Goal: Task Accomplishment & Management: Use online tool/utility

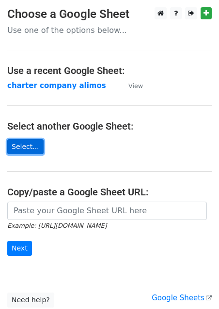
click at [32, 147] on link "Select..." at bounding box center [25, 146] width 36 height 15
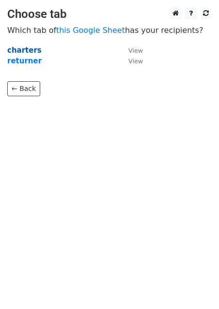
click at [27, 50] on strong "charters" at bounding box center [24, 50] width 34 height 9
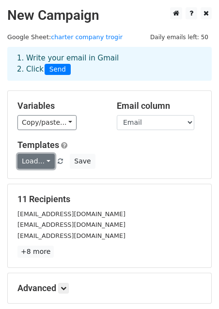
click at [43, 161] on link "Load..." at bounding box center [35, 161] width 37 height 15
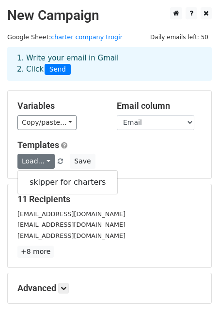
click at [47, 191] on div "skipper for charters" at bounding box center [67, 182] width 100 height 24
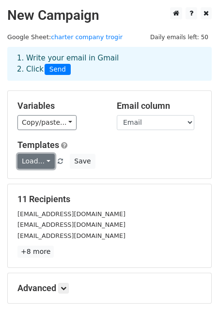
click at [42, 168] on link "Load..." at bounding box center [35, 161] width 37 height 15
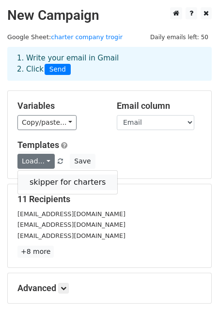
click at [46, 185] on link "skipper for charters" at bounding box center [67, 182] width 99 height 15
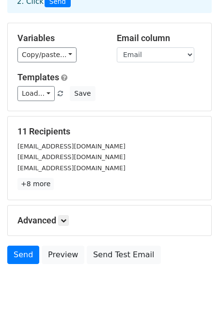
scroll to position [105, 0]
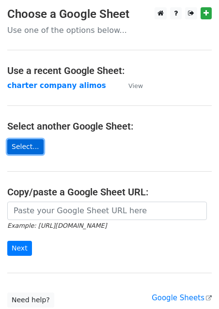
click at [22, 147] on link "Select..." at bounding box center [25, 146] width 36 height 15
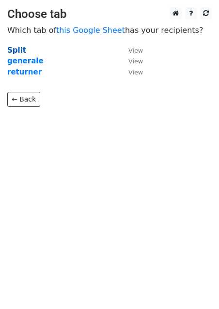
click at [20, 50] on strong "Split" at bounding box center [16, 50] width 19 height 9
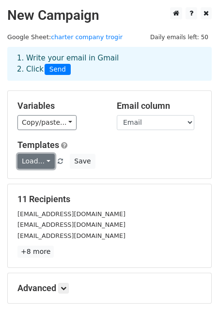
click at [33, 158] on link "Load..." at bounding box center [35, 161] width 37 height 15
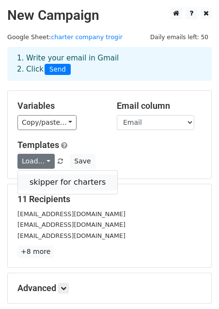
click at [30, 181] on link "skipper for charters" at bounding box center [67, 182] width 99 height 15
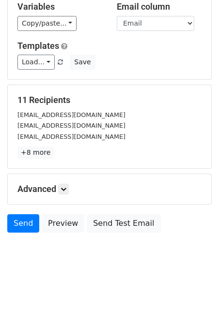
scroll to position [105, 0]
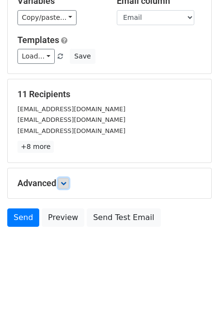
click at [61, 184] on link at bounding box center [63, 183] width 11 height 11
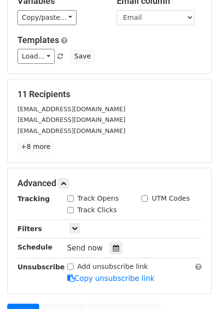
click at [69, 200] on input "Track Opens" at bounding box center [70, 198] width 6 height 6
checkbox input "true"
click at [71, 209] on input "Track Clicks" at bounding box center [70, 210] width 6 height 6
checkbox input "true"
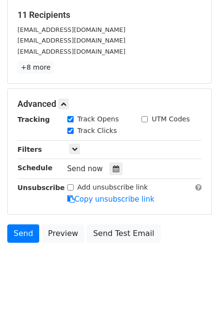
scroll to position [200, 0]
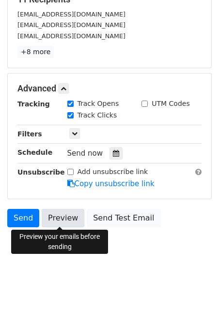
click at [54, 217] on link "Preview" at bounding box center [63, 218] width 43 height 18
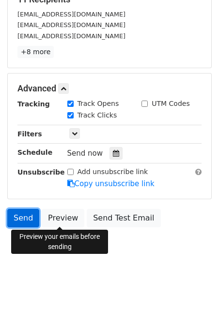
click at [17, 213] on link "Send" at bounding box center [23, 218] width 32 height 18
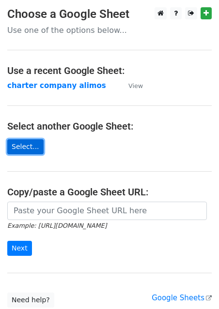
click at [21, 149] on link "Select..." at bounding box center [25, 146] width 36 height 15
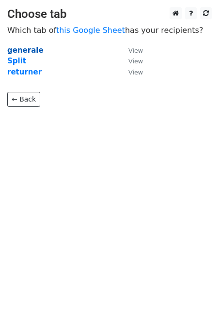
click at [25, 50] on strong "generale" at bounding box center [25, 50] width 36 height 9
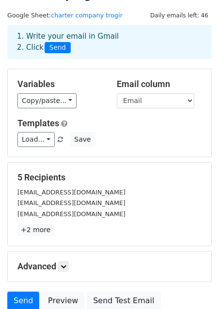
scroll to position [23, 0]
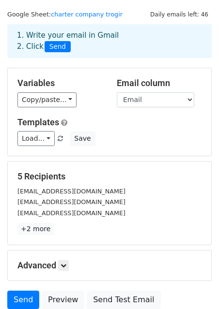
click at [31, 129] on div "Templates Load... skipper for charters Save" at bounding box center [109, 131] width 198 height 29
click at [31, 139] on link "Load..." at bounding box center [35, 138] width 37 height 15
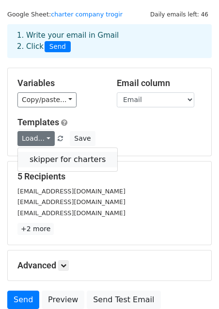
click at [37, 161] on link "skipper for charters" at bounding box center [67, 159] width 99 height 15
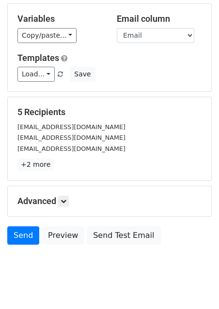
scroll to position [91, 0]
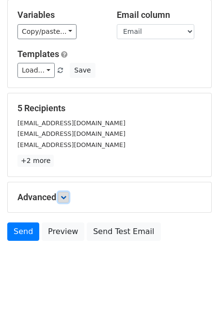
click at [66, 198] on icon at bounding box center [63, 197] width 6 height 6
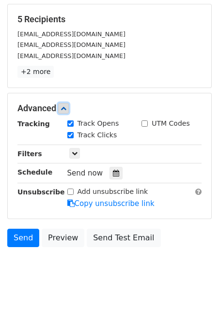
scroll to position [200, 0]
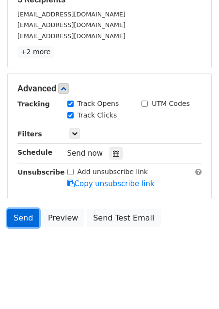
click at [20, 217] on link "Send" at bounding box center [23, 218] width 32 height 18
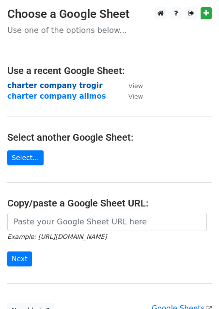
click at [80, 86] on strong "charter company trogir" at bounding box center [54, 85] width 95 height 9
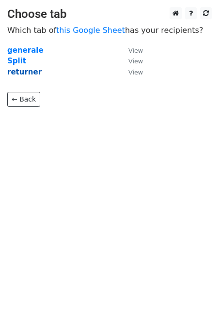
click at [25, 71] on strong "returner" at bounding box center [24, 72] width 34 height 9
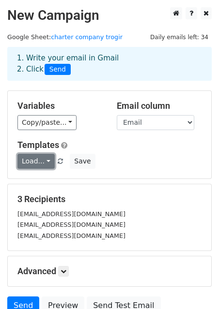
click at [36, 161] on link "Load..." at bounding box center [35, 161] width 37 height 15
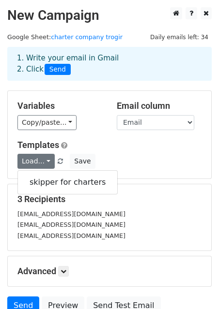
click at [118, 158] on div "Load... skipper for charters Save" at bounding box center [109, 161] width 198 height 15
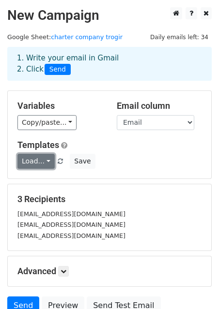
click at [44, 162] on link "Load..." at bounding box center [35, 161] width 37 height 15
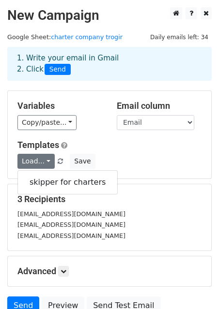
click at [42, 190] on div "skipper for charters" at bounding box center [67, 182] width 100 height 24
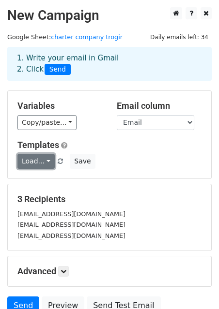
click at [40, 163] on link "Load..." at bounding box center [35, 161] width 37 height 15
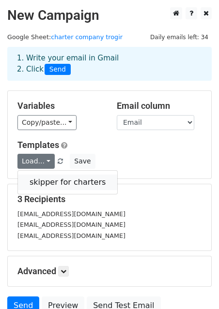
click at [47, 183] on link "skipper for charters" at bounding box center [67, 182] width 99 height 15
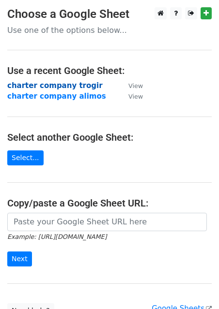
click at [74, 88] on strong "charter company trogir" at bounding box center [54, 85] width 95 height 9
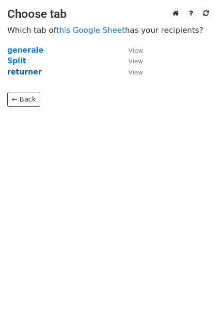
click at [31, 73] on strong "returner" at bounding box center [24, 72] width 34 height 9
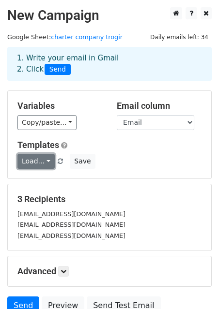
click at [41, 159] on link "Load..." at bounding box center [35, 161] width 37 height 15
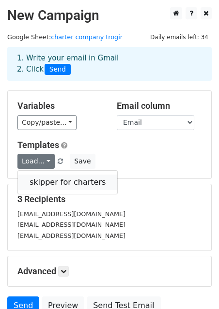
click at [51, 179] on link "skipper for charters" at bounding box center [67, 182] width 99 height 15
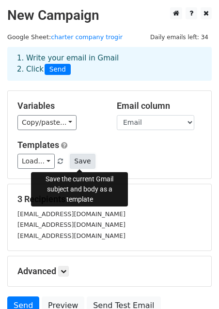
click at [81, 162] on button "Save" at bounding box center [82, 161] width 25 height 15
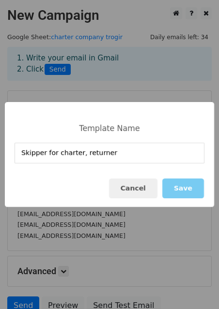
type input "Skipper for charter, returner"
click at [183, 186] on button "Save" at bounding box center [183, 188] width 42 height 20
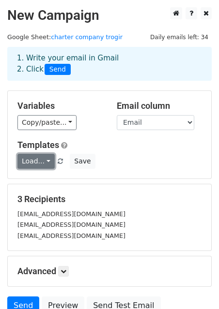
click at [49, 162] on link "Load..." at bounding box center [35, 161] width 37 height 15
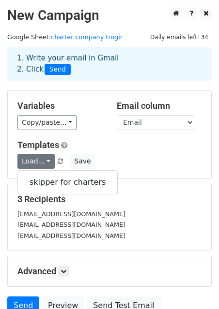
click at [126, 161] on div "Load... skipper for charters Save" at bounding box center [109, 161] width 198 height 15
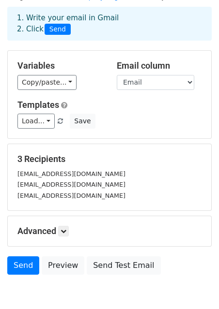
scroll to position [44, 0]
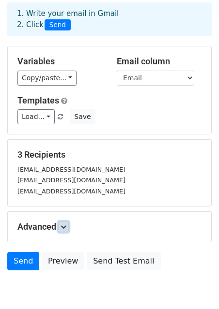
click at [64, 229] on icon at bounding box center [63, 227] width 6 height 6
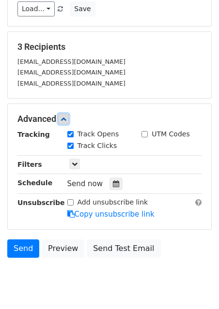
scroll to position [153, 0]
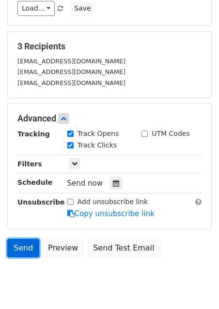
click at [20, 243] on link "Send" at bounding box center [23, 248] width 32 height 18
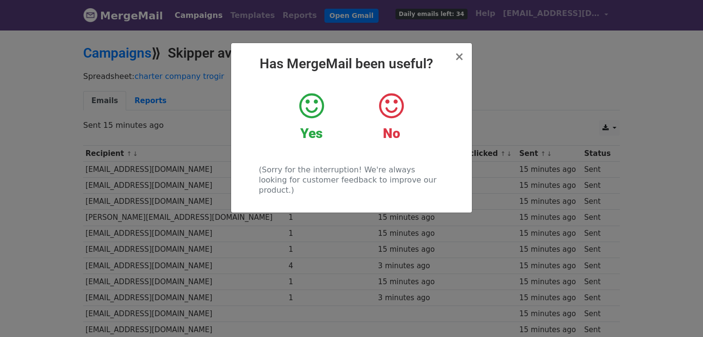
click at [315, 115] on icon at bounding box center [311, 105] width 25 height 29
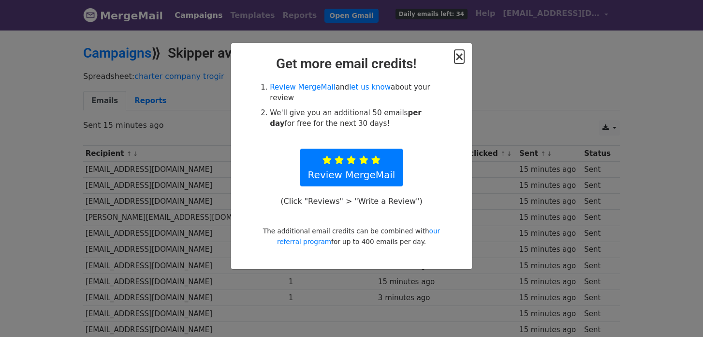
click at [461, 56] on span "×" at bounding box center [460, 57] width 10 height 14
